Goal: Transaction & Acquisition: Download file/media

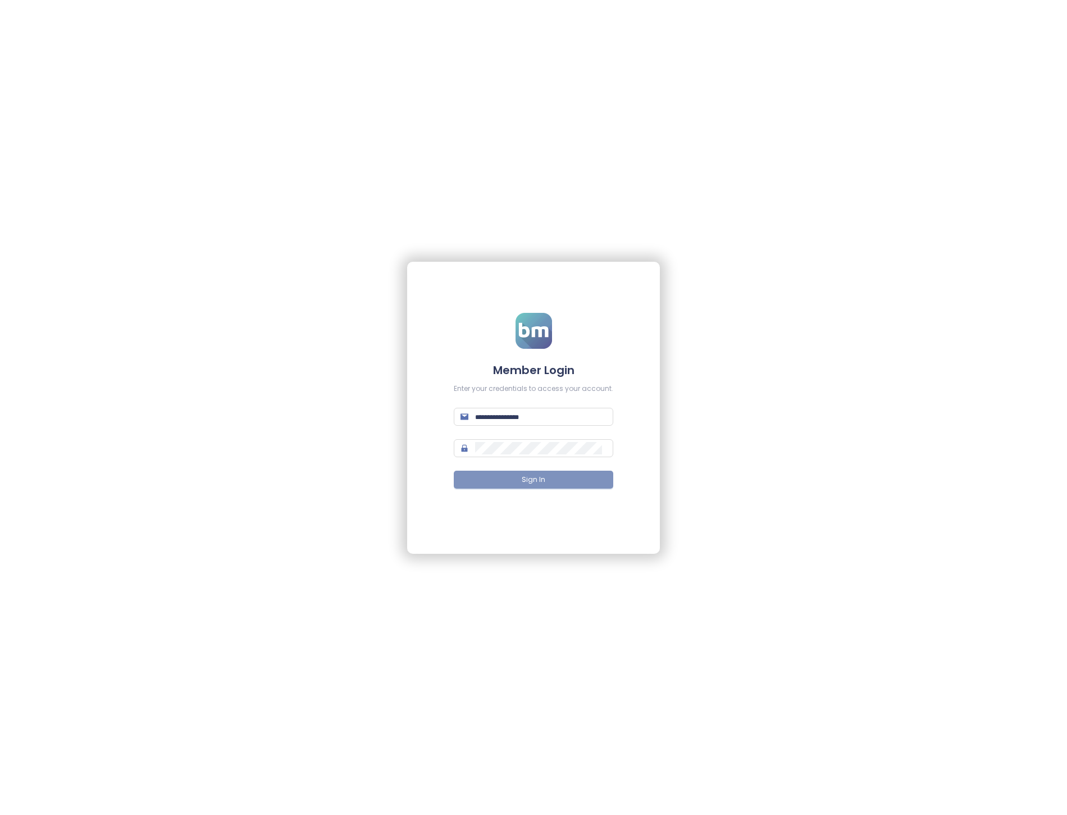
type input "**********"
click at [515, 476] on button "Sign In" at bounding box center [533, 480] width 159 height 18
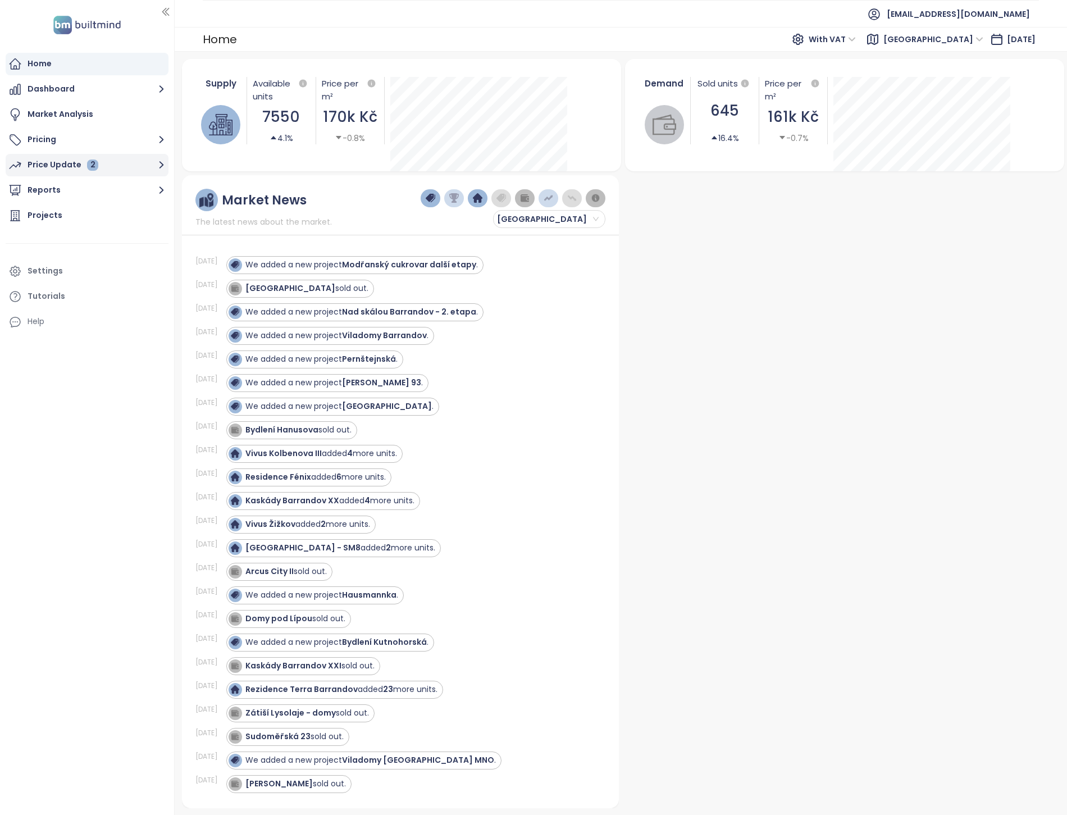
click at [66, 160] on div "Price Update 2" at bounding box center [63, 165] width 71 height 14
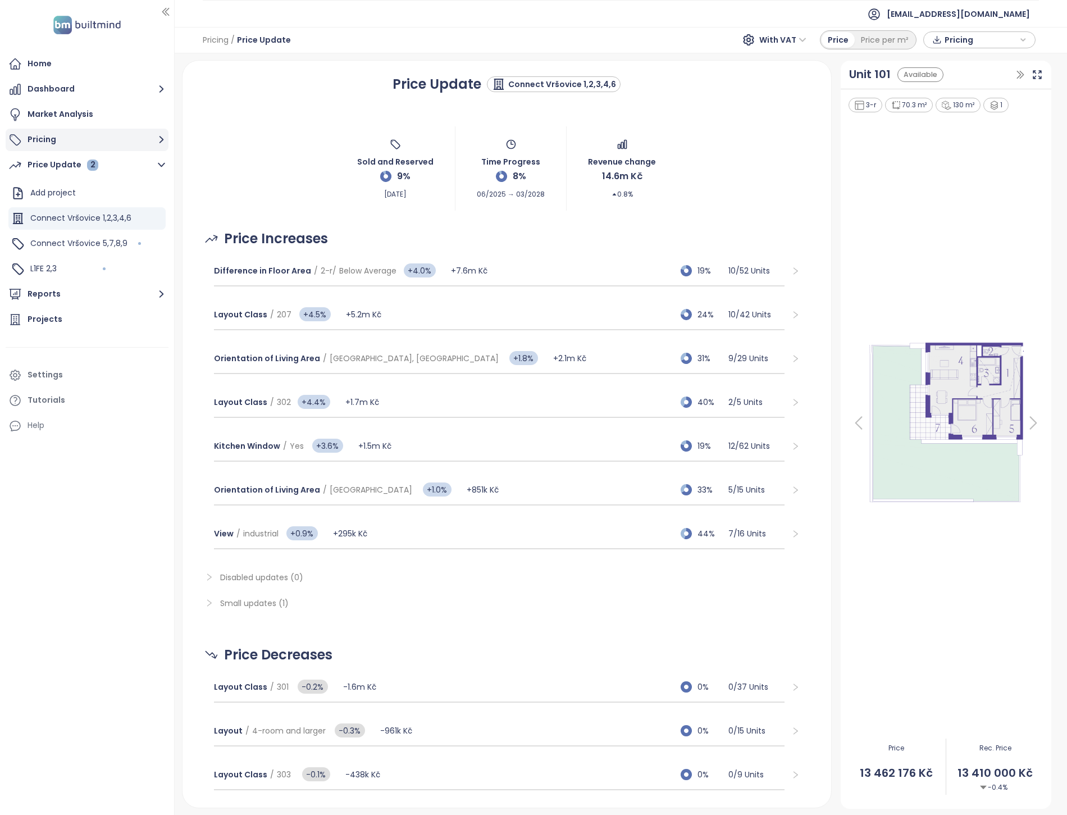
click at [74, 143] on button "Pricing" at bounding box center [87, 140] width 163 height 22
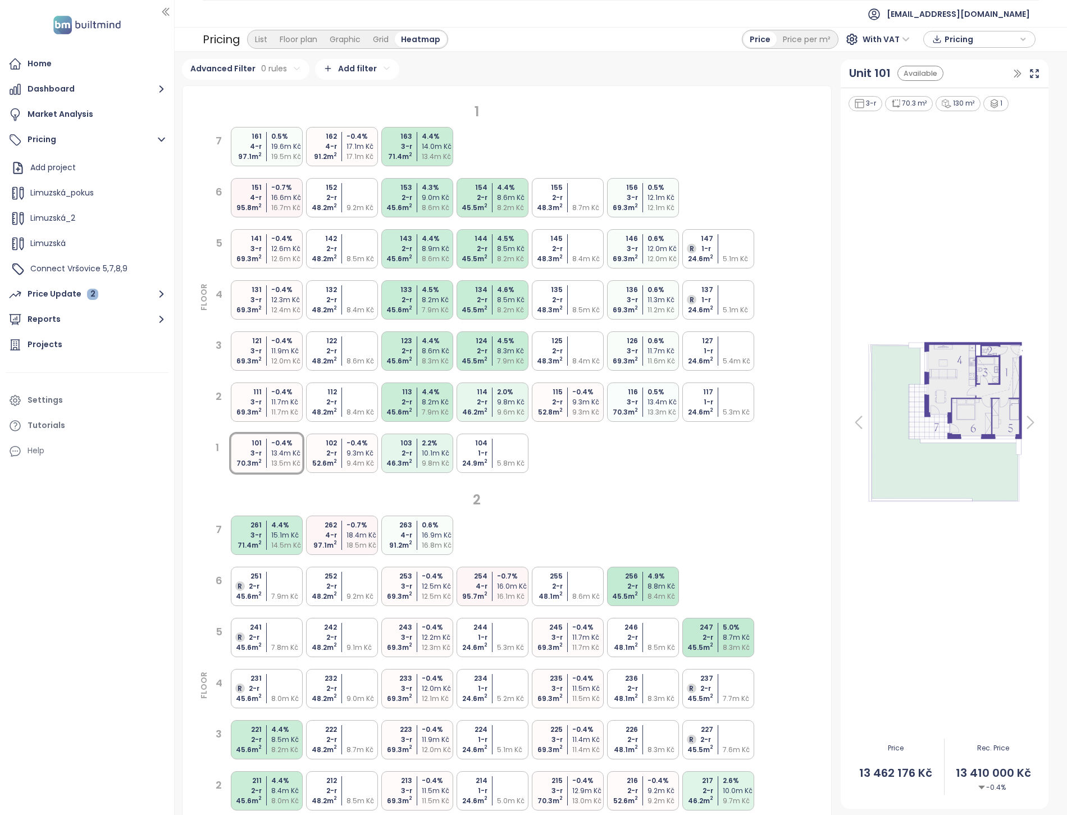
drag, startPoint x: 228, startPoint y: 273, endPoint x: 156, endPoint y: 30, distance: 253.7
click at [156, 30] on div at bounding box center [87, 25] width 161 height 32
click at [105, 203] on span "Connect Vršovice 5,7,8,9" at bounding box center [78, 205] width 97 height 11
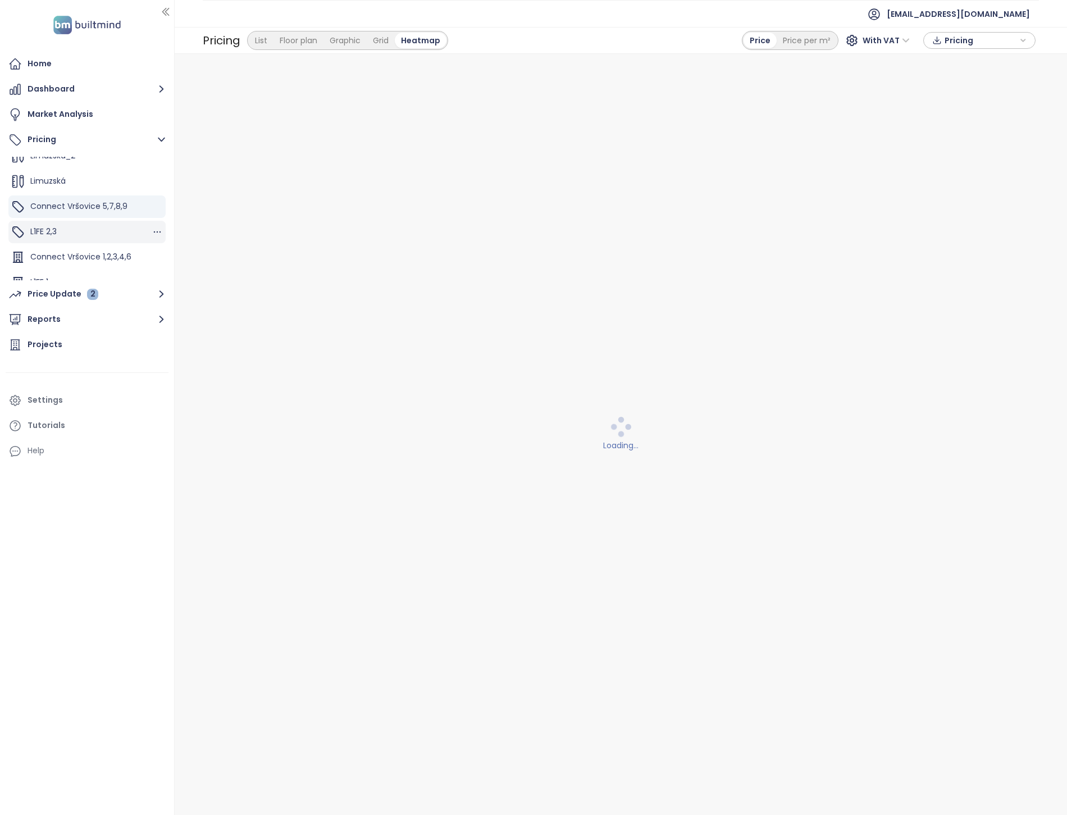
click at [103, 221] on div "L1FE 2,3" at bounding box center [86, 232] width 157 height 22
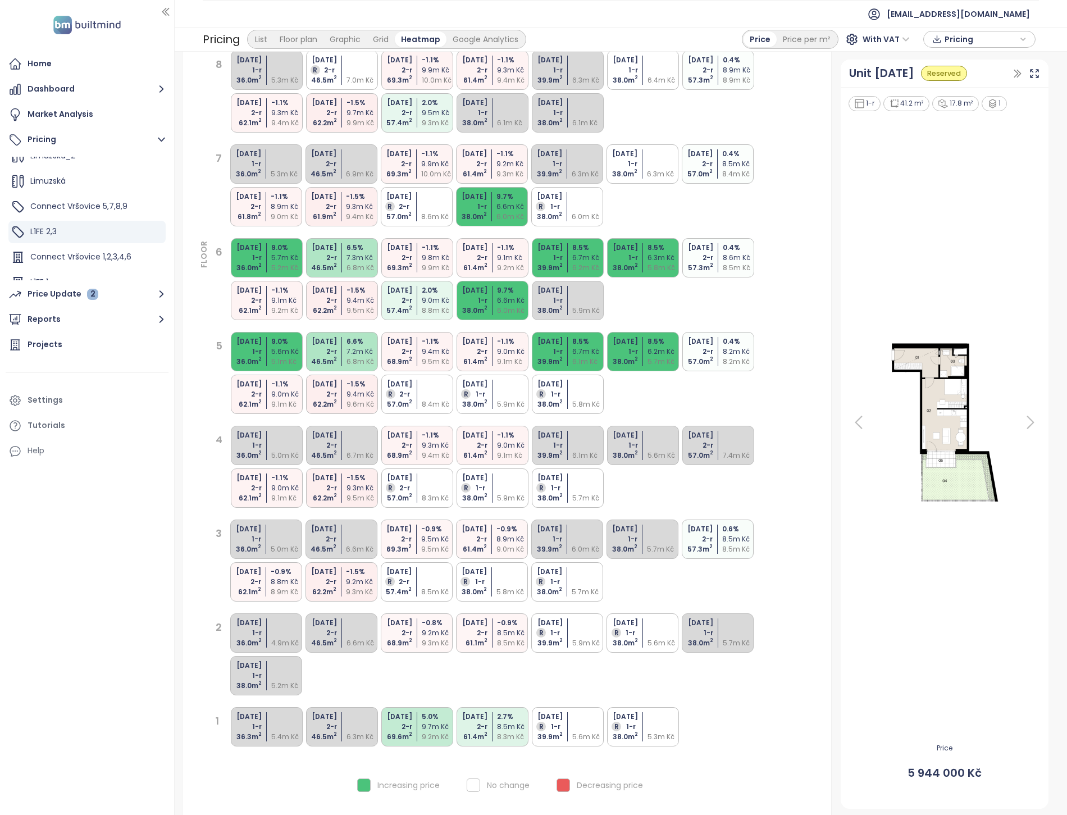
scroll to position [1339, 0]
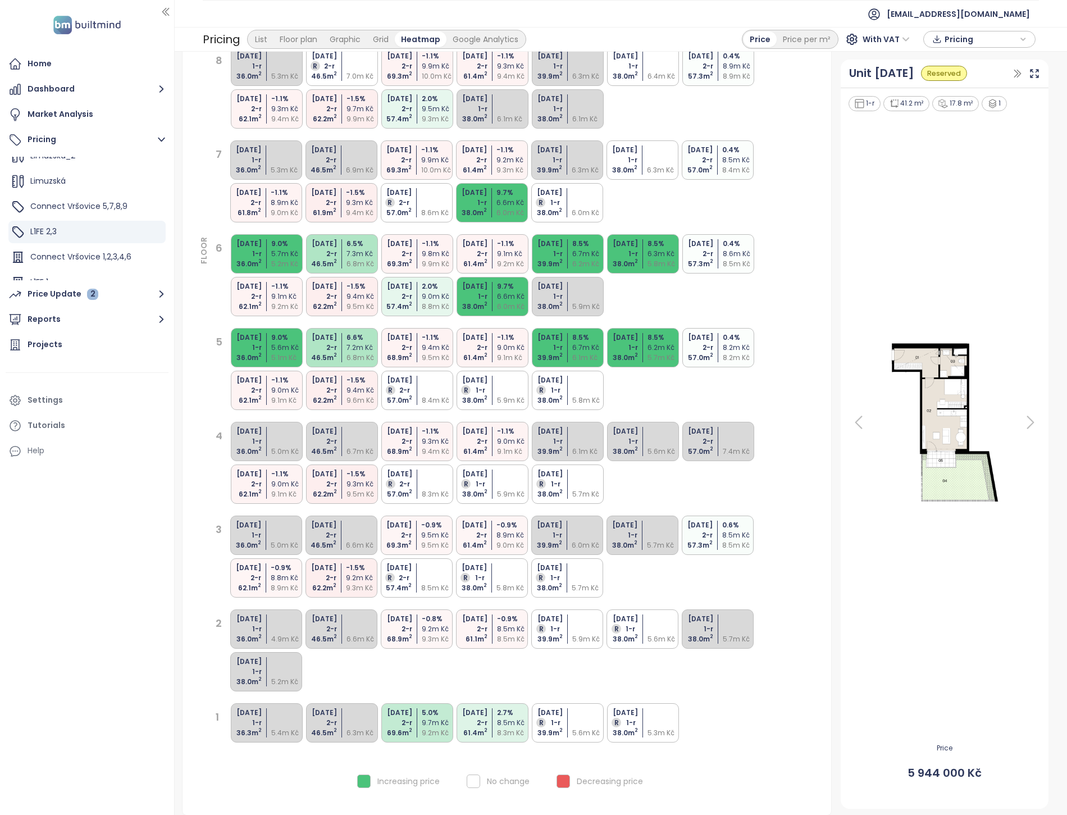
click at [1023, 39] on icon "button" at bounding box center [1024, 39] width 4 height 2
click at [1023, 35] on icon "button" at bounding box center [1023, 39] width 7 height 17
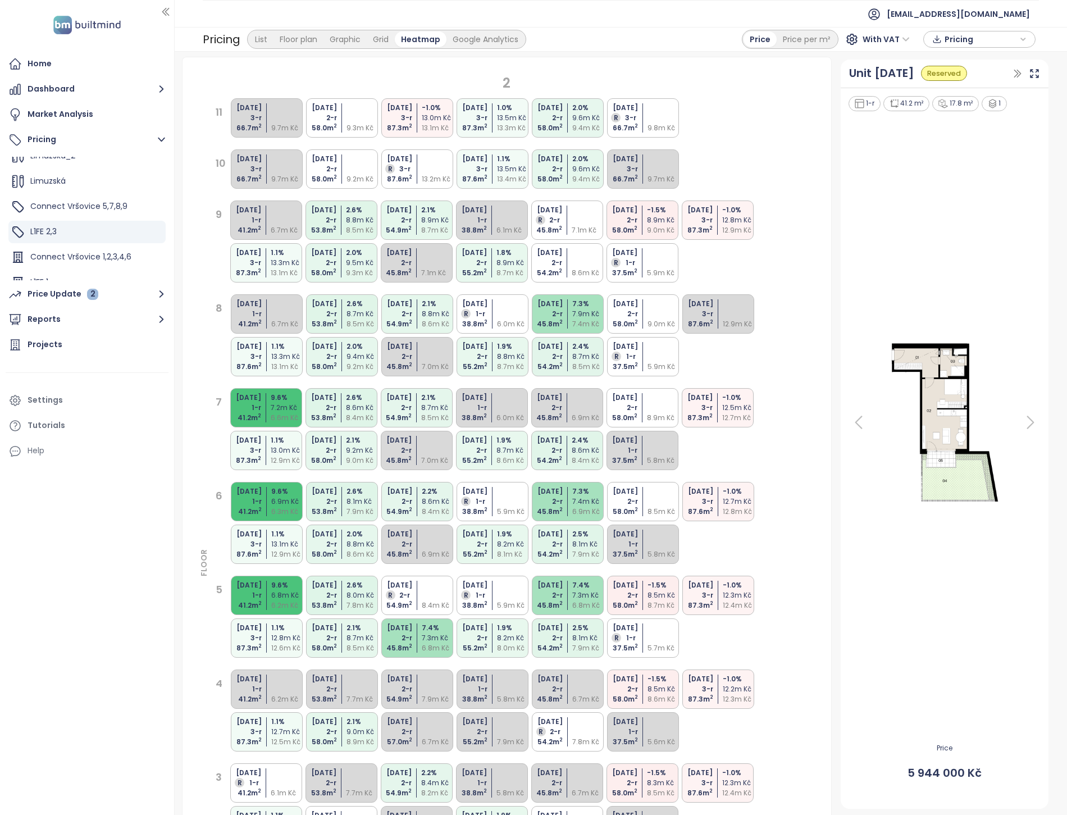
scroll to position [0, 0]
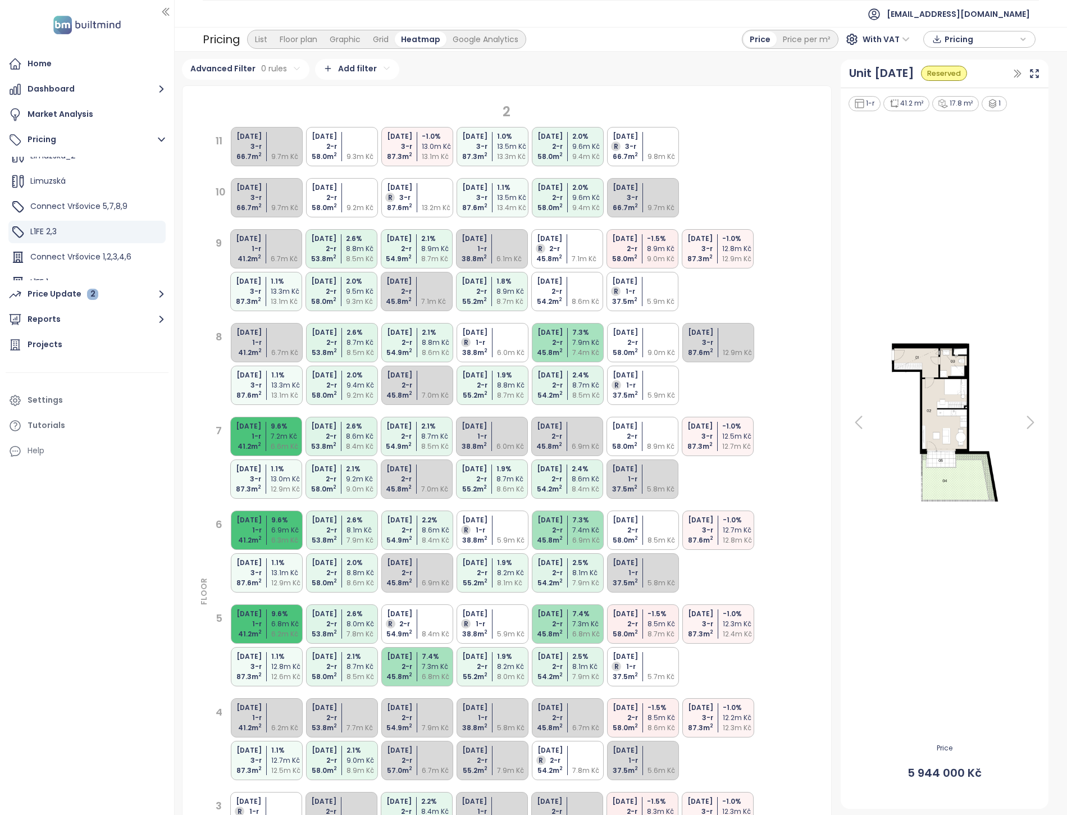
drag, startPoint x: 1000, startPoint y: 39, endPoint x: 988, endPoint y: 44, distance: 12.1
click at [988, 43] on span "Pricing" at bounding box center [981, 39] width 72 height 17
click at [972, 96] on span "Download" at bounding box center [967, 95] width 43 height 12
